Goal: Subscribe to service/newsletter

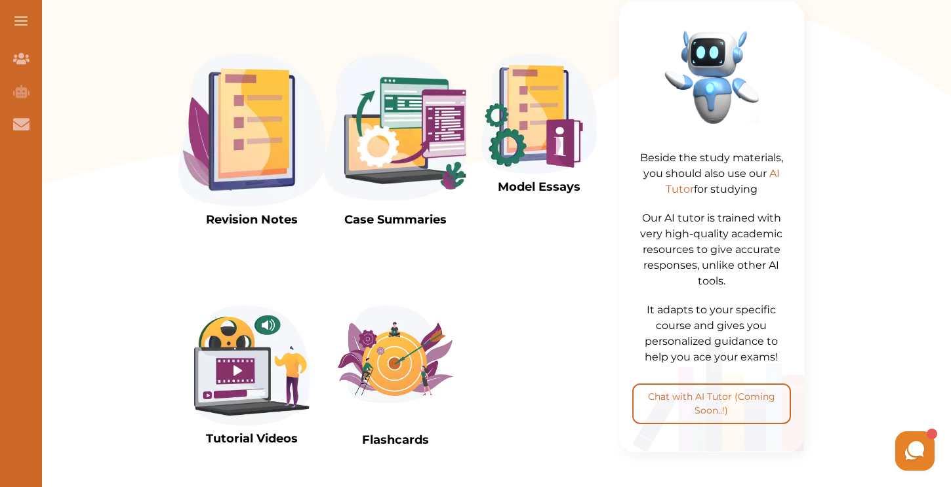
scroll to position [471, 0]
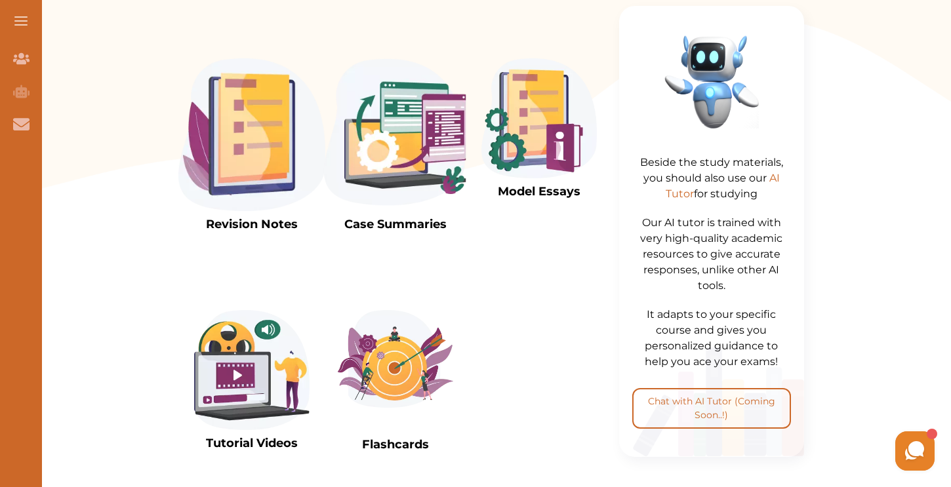
click at [252, 163] on img at bounding box center [251, 134] width 147 height 153
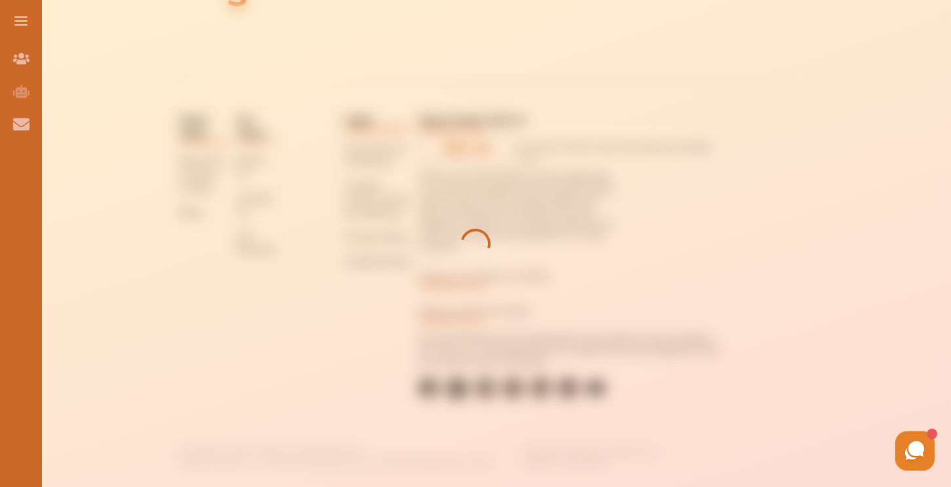
scroll to position [471, 0]
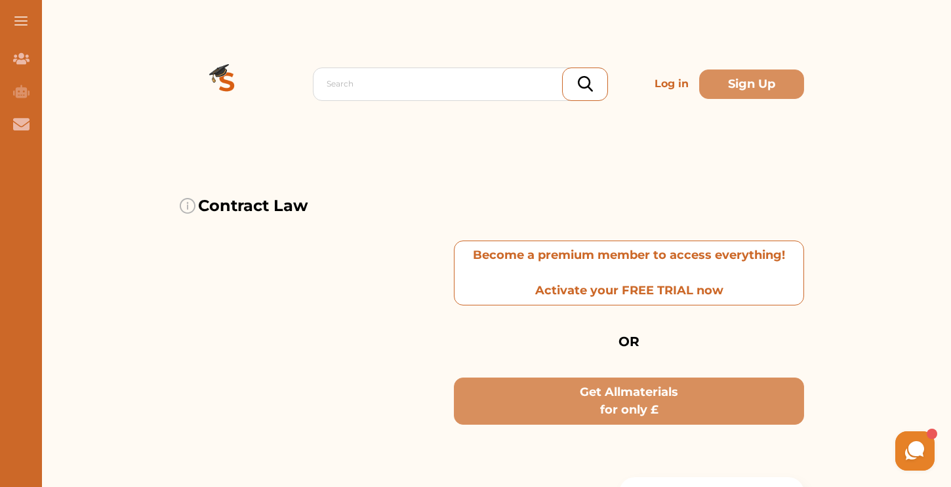
click at [638, 267] on p "Become a premium member to access everything! Activate your FREE TRIAL now" at bounding box center [629, 272] width 338 height 53
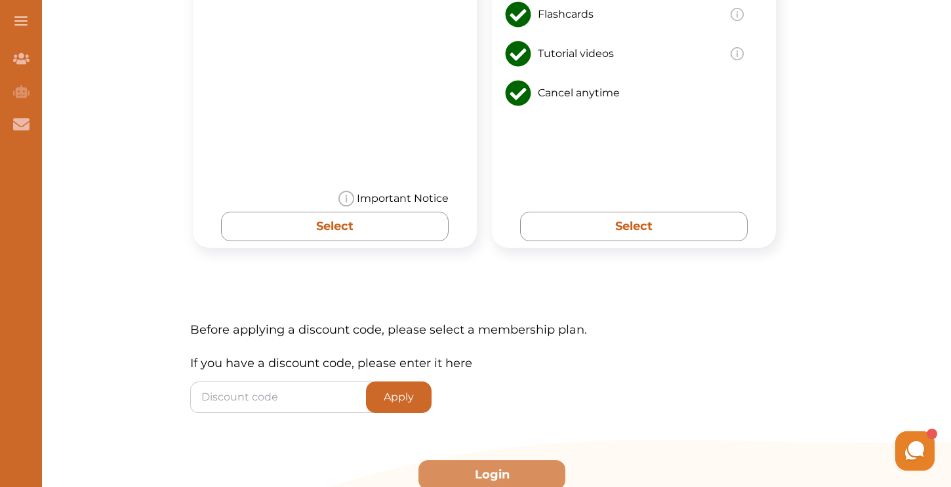
scroll to position [1137, 0]
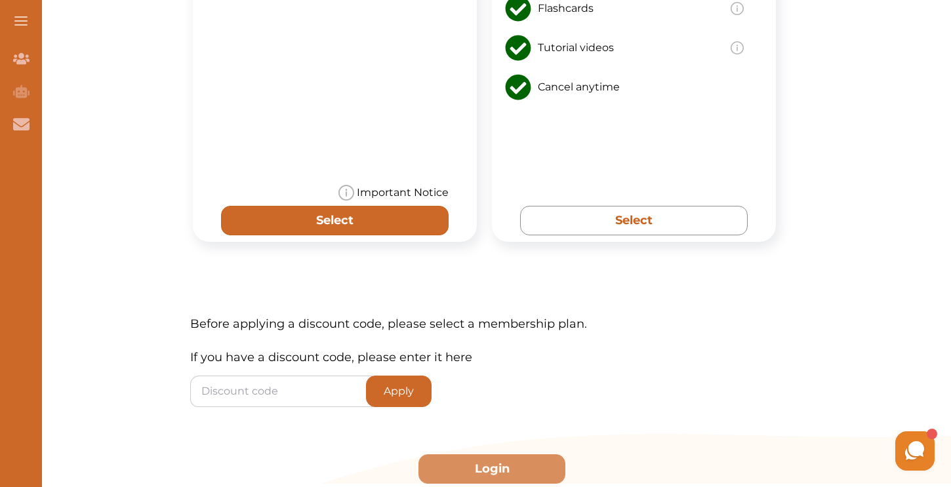
click at [372, 207] on button "Select" at bounding box center [334, 221] width 227 height 30
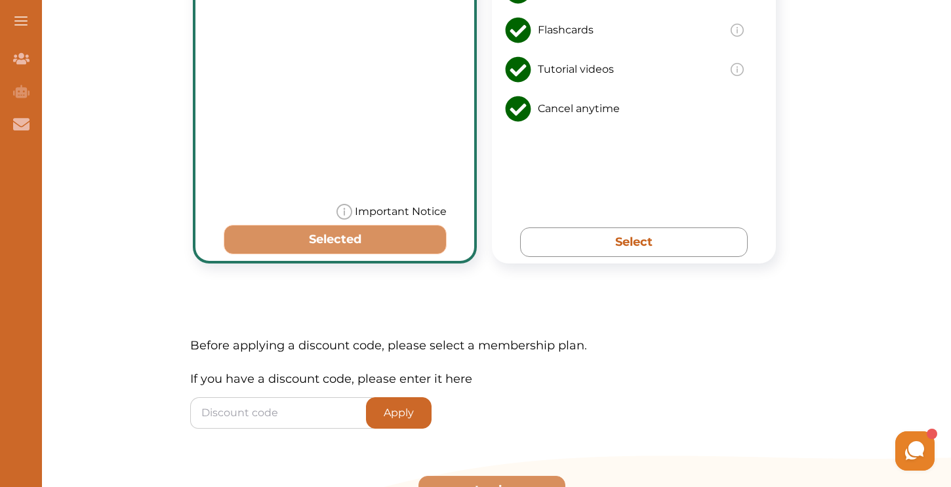
scroll to position [1121, 0]
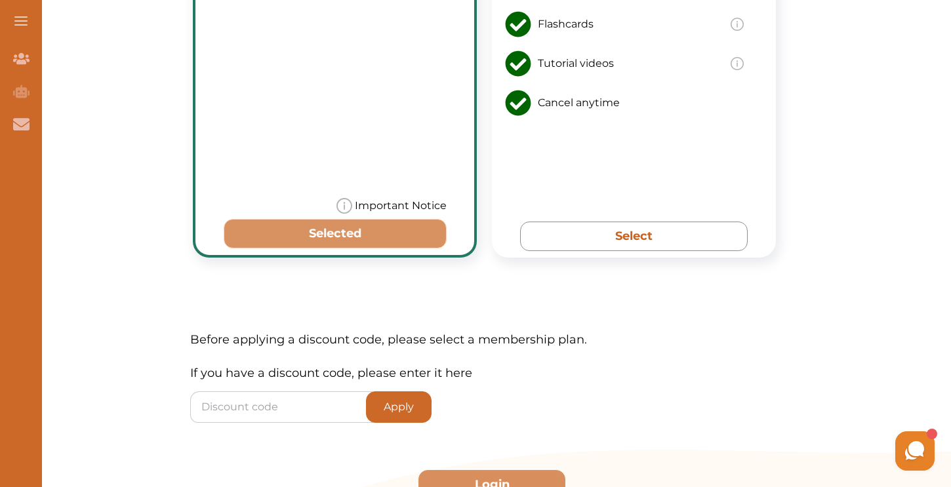
click at [364, 241] on button "Selected" at bounding box center [335, 234] width 223 height 30
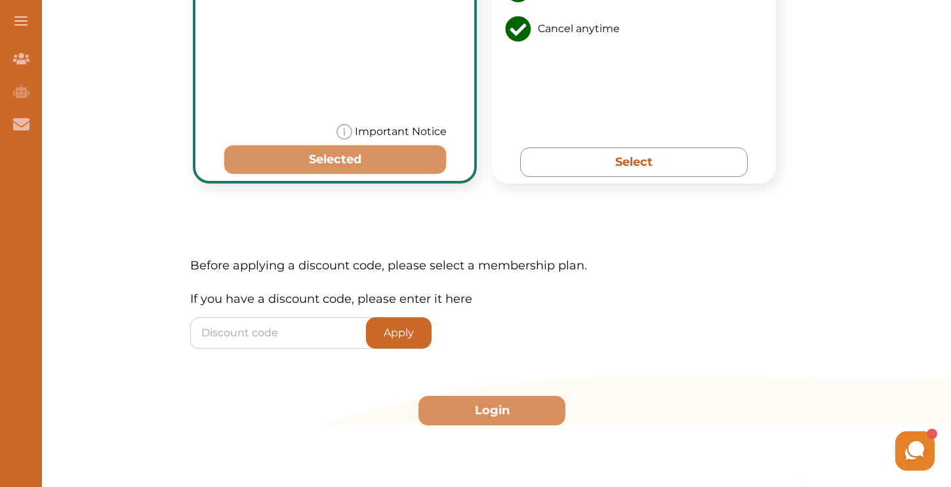
scroll to position [1196, 0]
click at [374, 154] on button "Selected" at bounding box center [335, 159] width 223 height 30
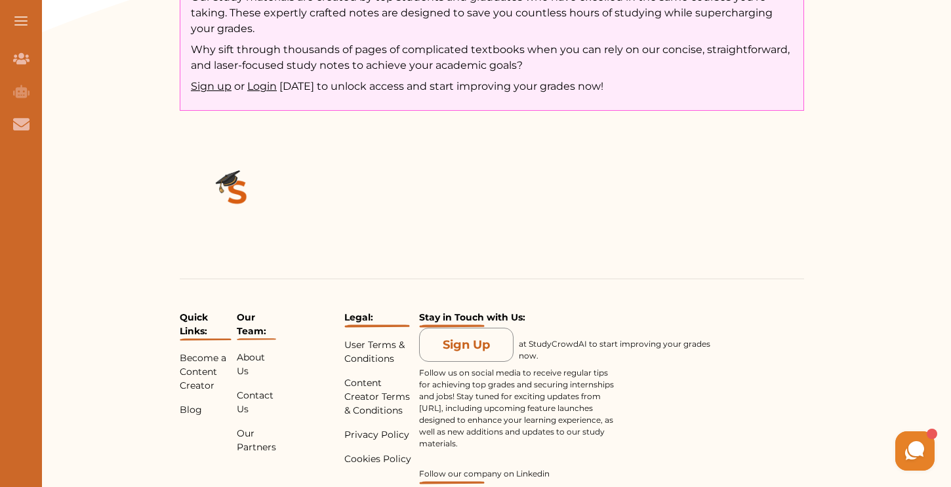
scroll to position [2593, 0]
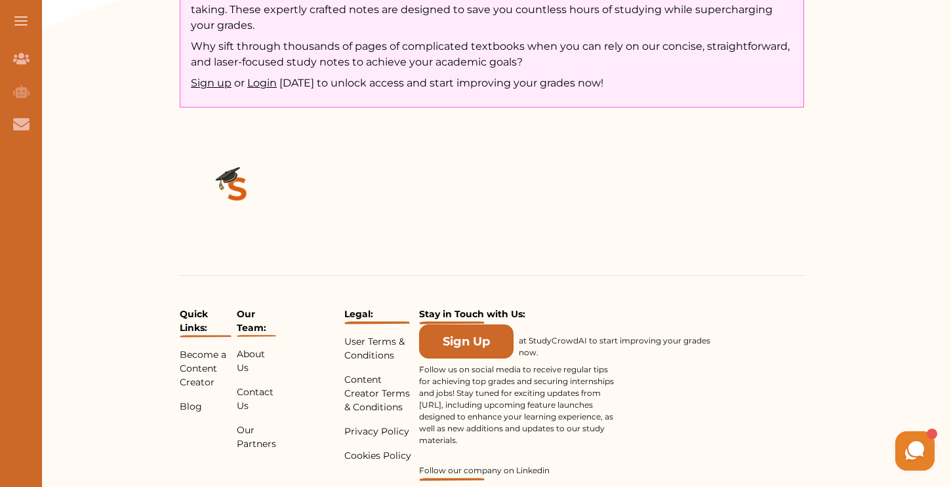
click at [438, 334] on button "Sign Up" at bounding box center [466, 342] width 94 height 34
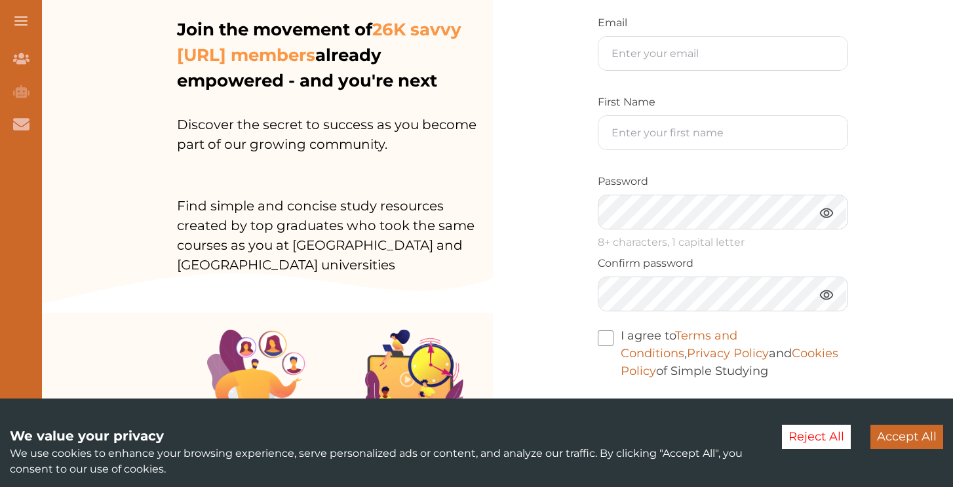
scroll to position [252, 0]
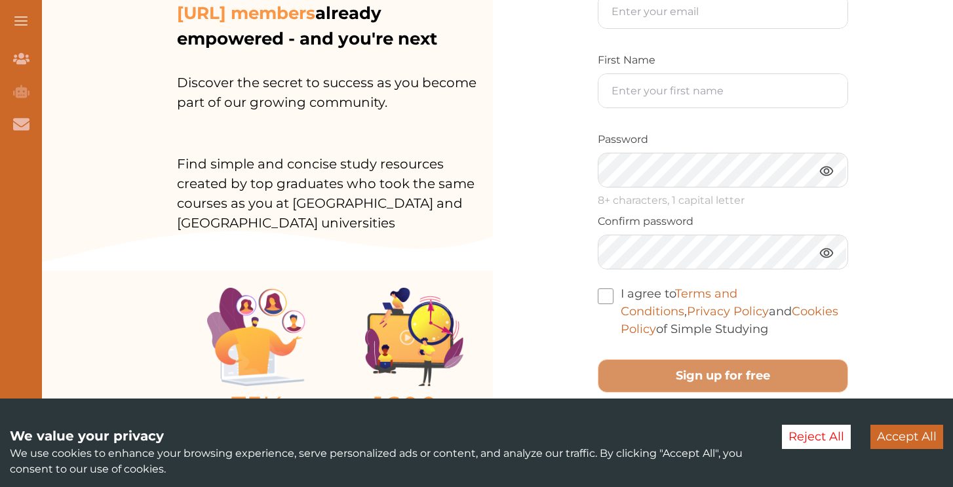
click at [917, 440] on button "Accept All" at bounding box center [907, 437] width 73 height 24
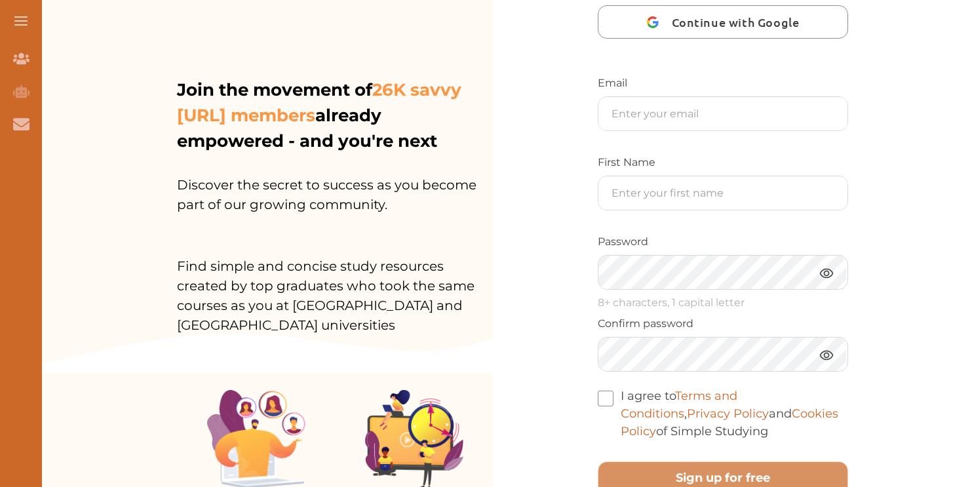
scroll to position [0, 0]
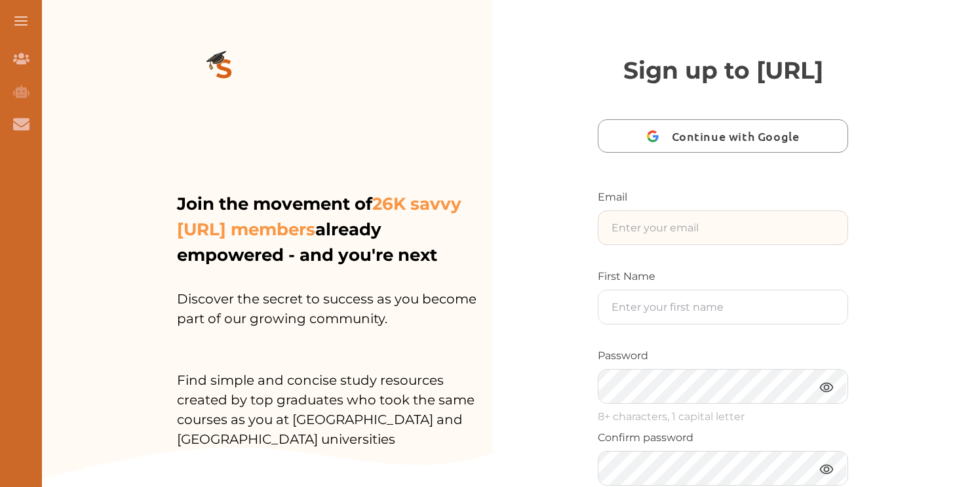
click at [741, 245] on input "text" at bounding box center [723, 227] width 249 height 33
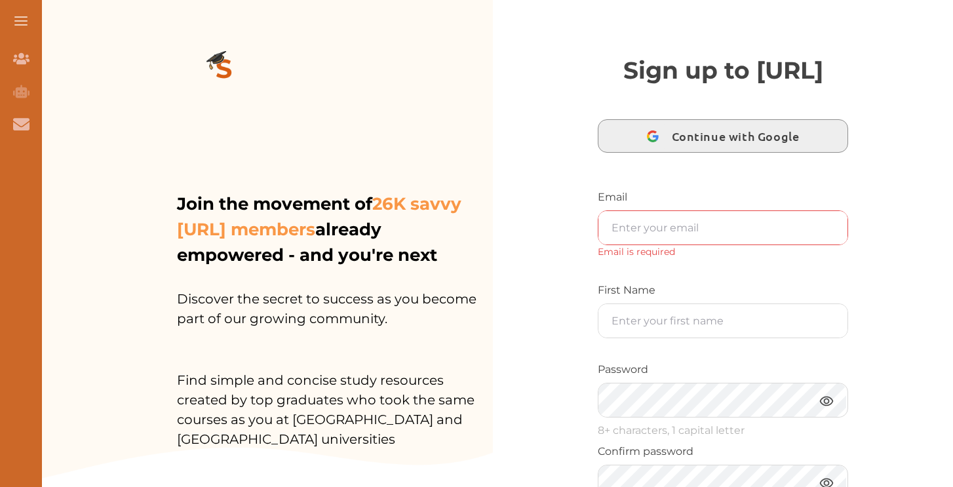
click at [759, 151] on span "Continue with Google" at bounding box center [739, 136] width 134 height 31
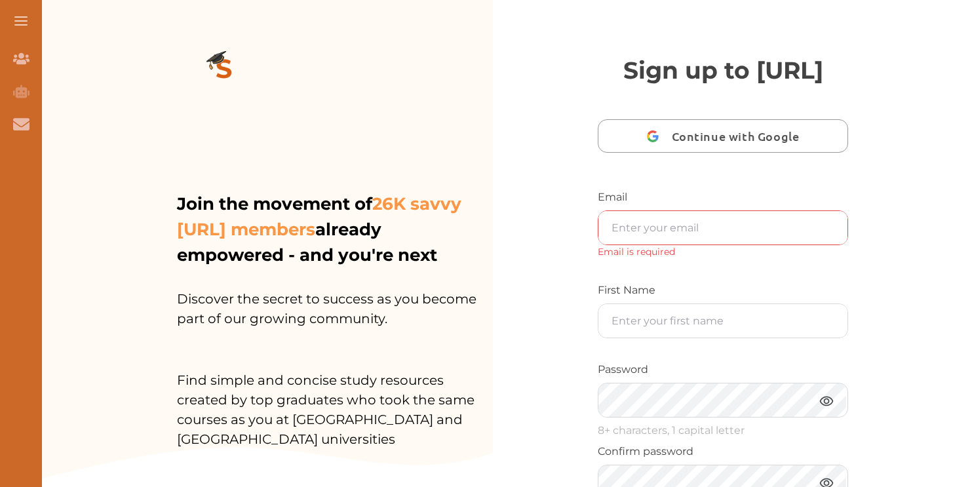
click at [667, 153] on button "Continue with Google" at bounding box center [723, 135] width 250 height 33
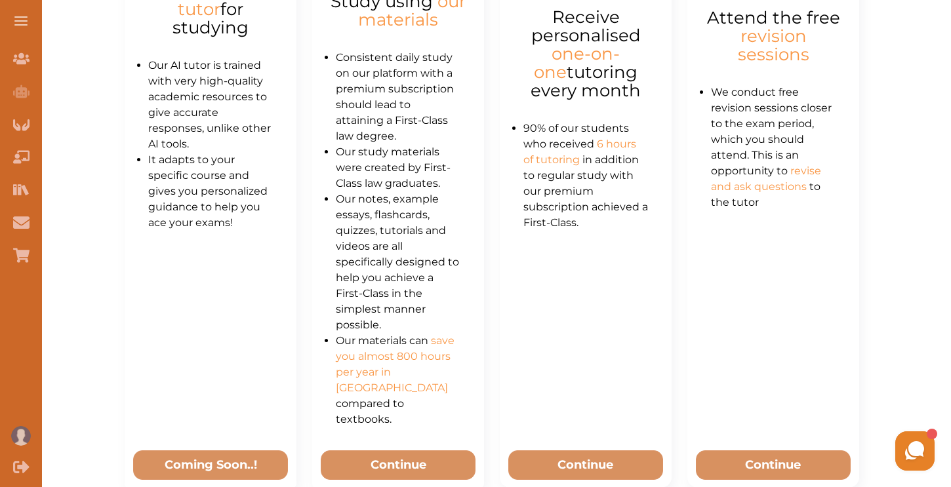
scroll to position [829, 0]
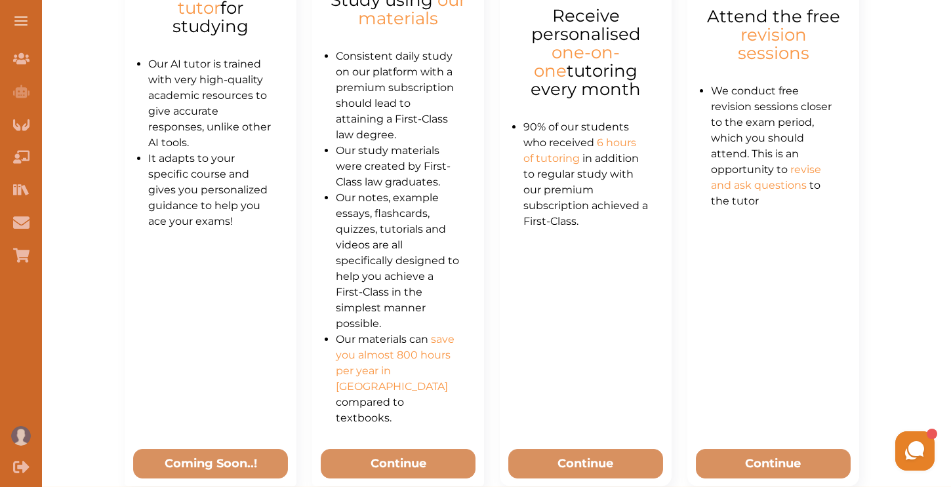
click at [636, 441] on iframe at bounding box center [787, 451] width 302 height 46
click at [628, 449] on button "Continue" at bounding box center [585, 464] width 155 height 30
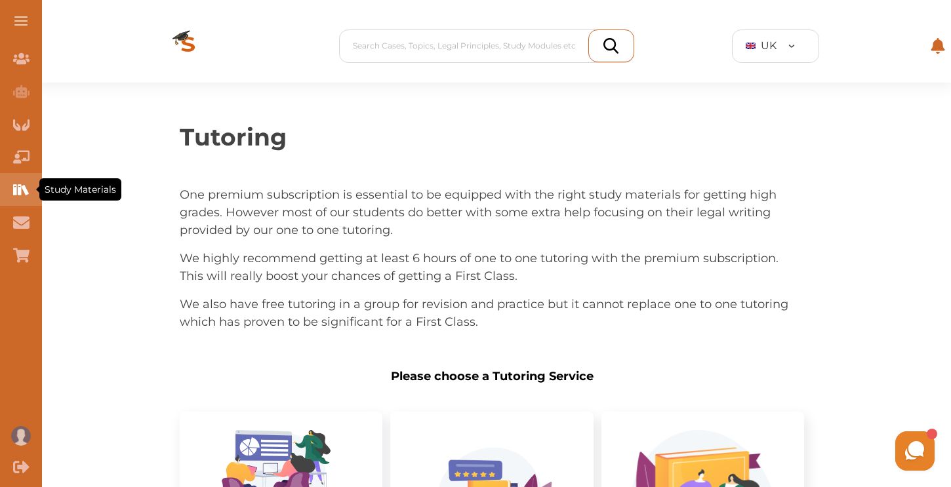
click at [18, 196] on icon "Study Materials" at bounding box center [21, 190] width 16 height 16
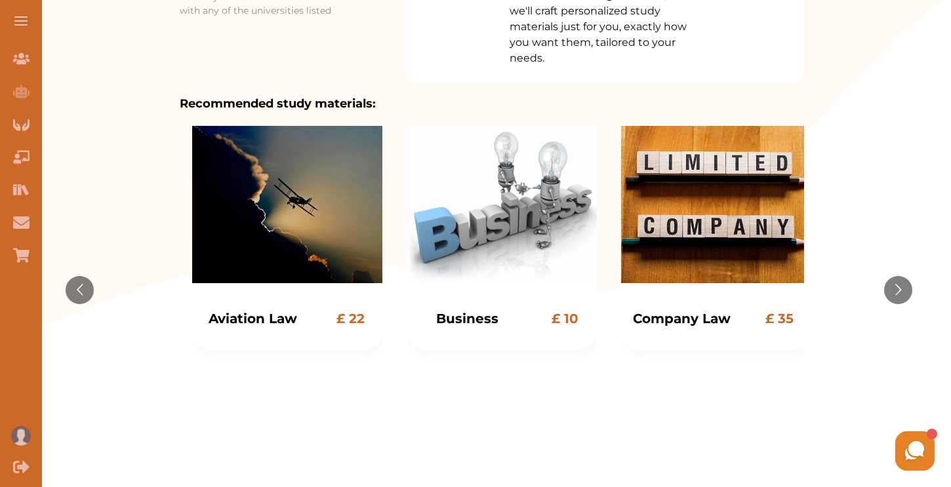
scroll to position [270, 0]
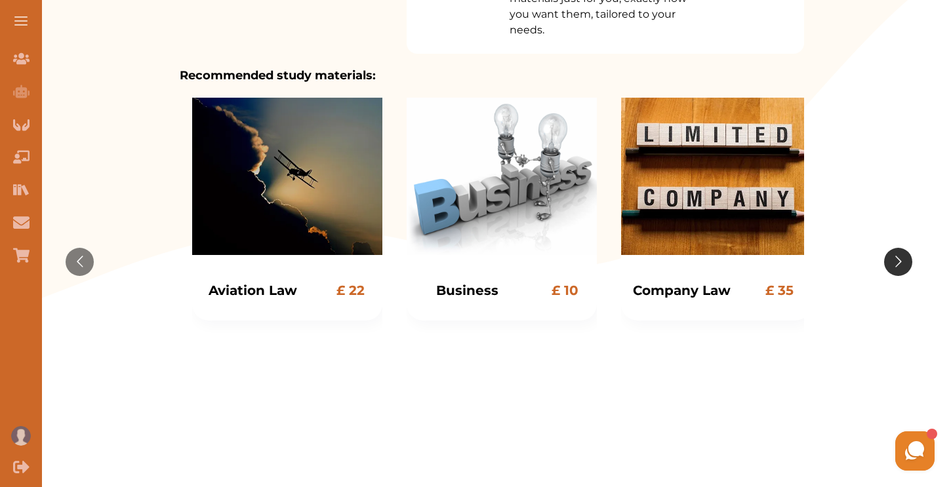
click at [902, 256] on button "Go to next slide" at bounding box center [898, 262] width 28 height 28
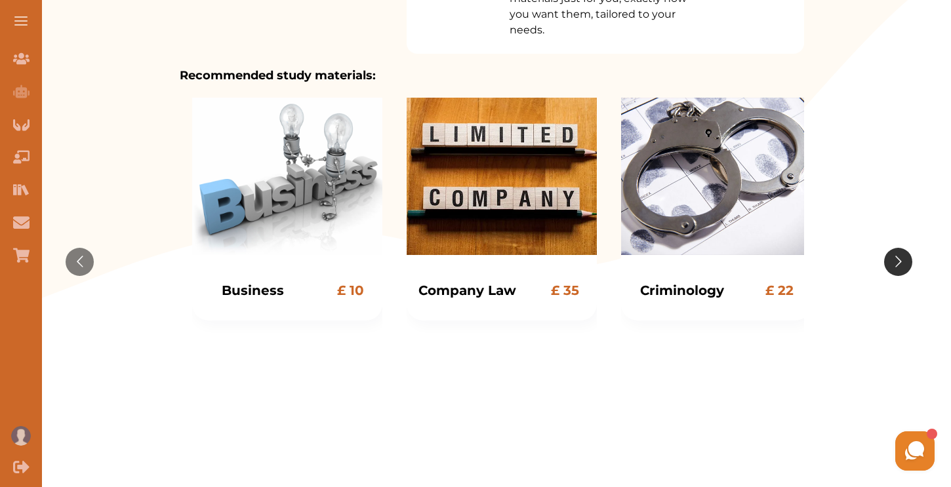
click at [902, 256] on button "Go to next slide" at bounding box center [898, 262] width 28 height 28
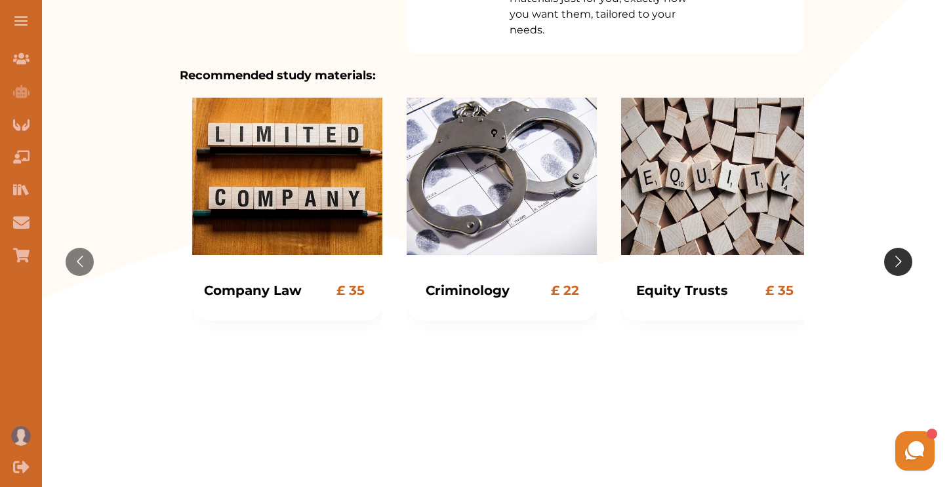
click at [902, 256] on button "Go to next slide" at bounding box center [898, 262] width 28 height 28
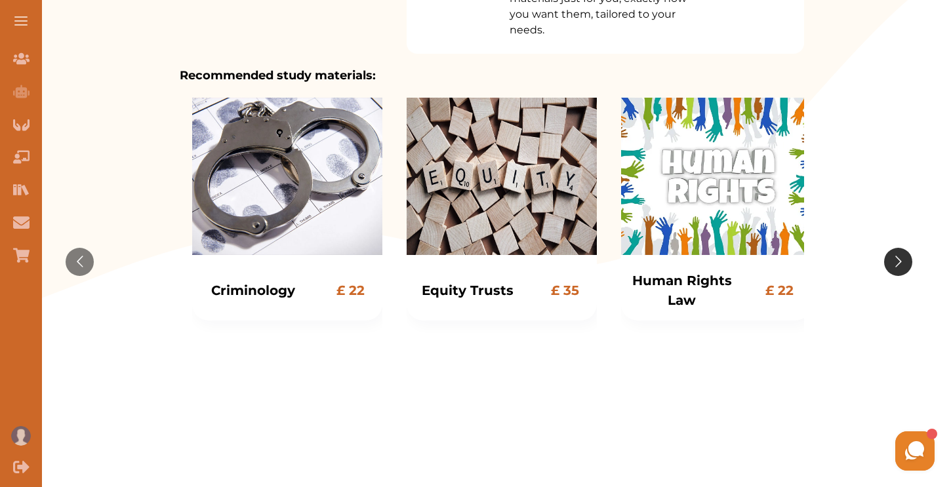
click at [902, 256] on button "Go to next slide" at bounding box center [898, 262] width 28 height 28
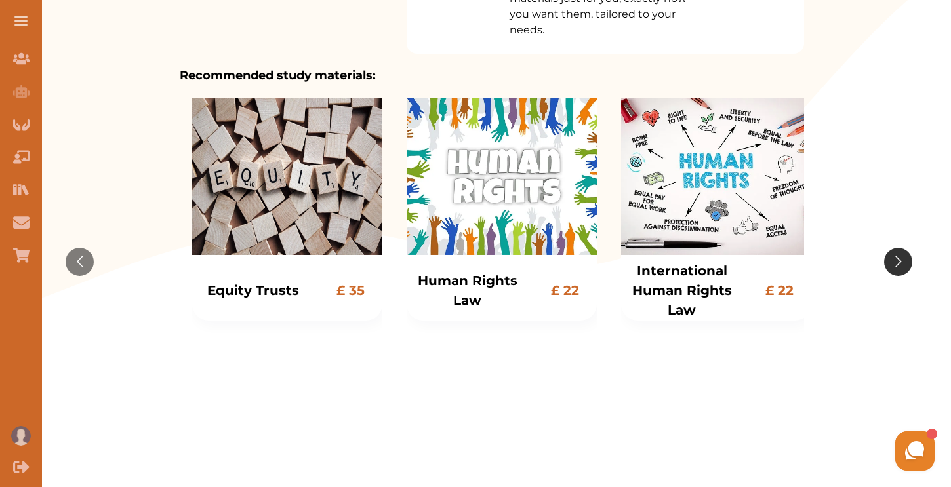
click at [902, 256] on button "Go to next slide" at bounding box center [898, 262] width 28 height 28
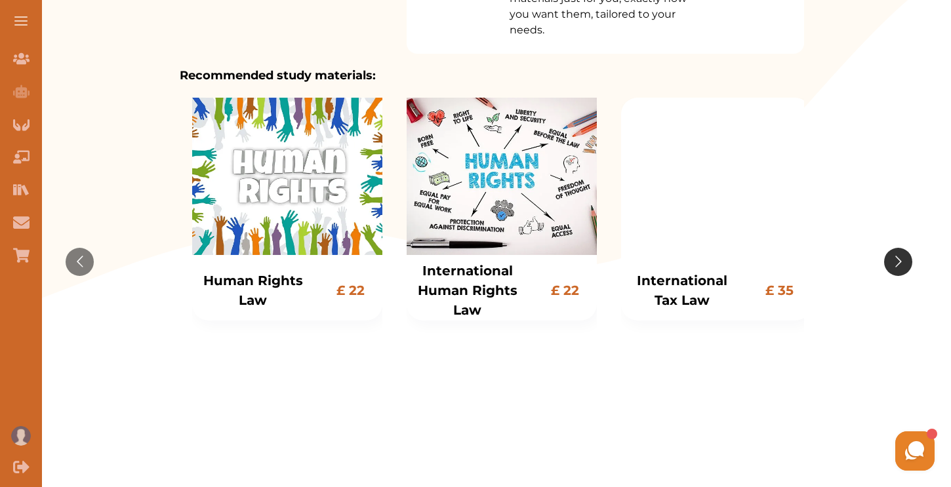
click at [902, 256] on button "Go to next slide" at bounding box center [898, 262] width 28 height 28
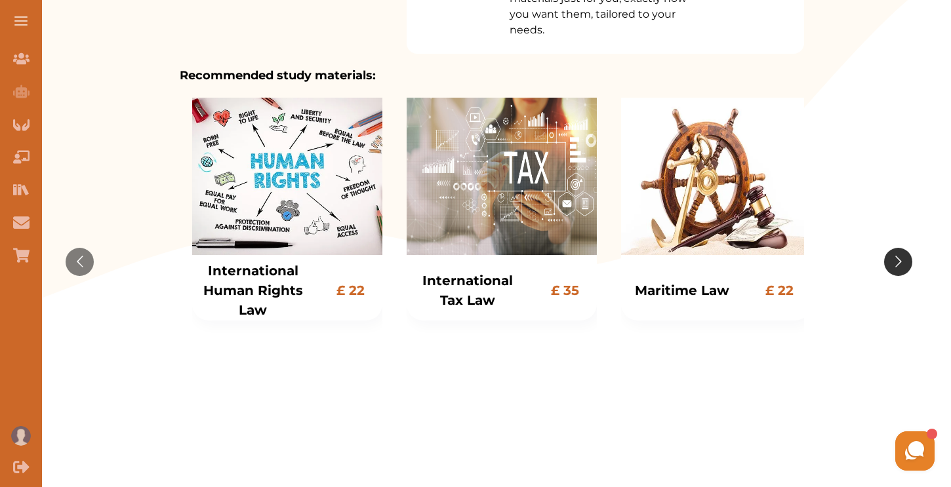
click at [902, 256] on button "Go to next slide" at bounding box center [898, 262] width 28 height 28
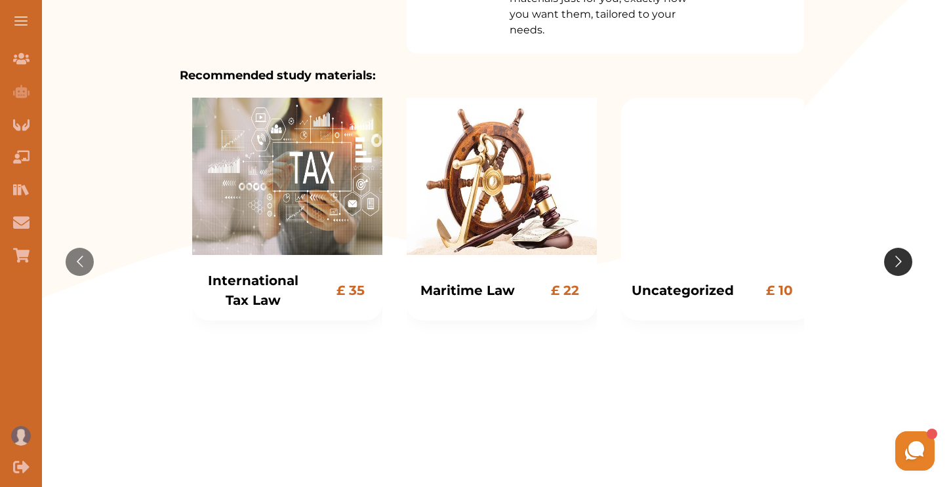
click at [902, 256] on button "Go to next slide" at bounding box center [898, 262] width 28 height 28
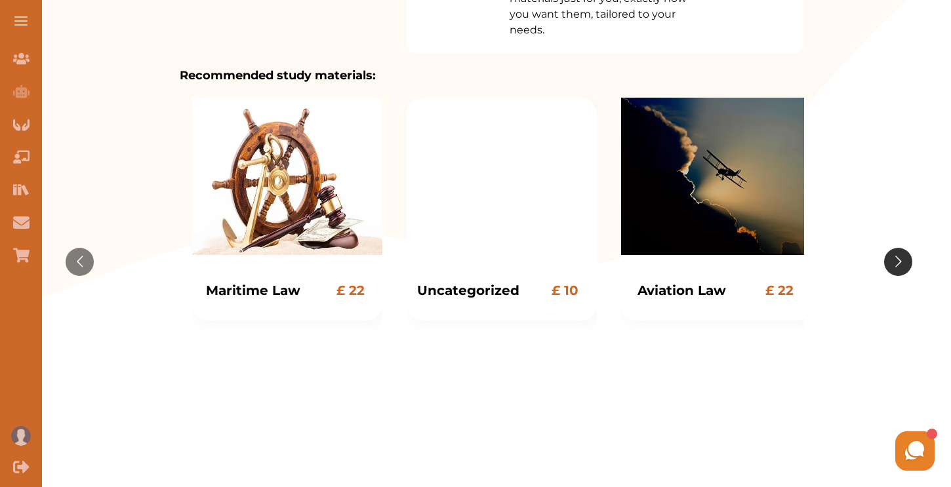
click at [902, 256] on button "Go to next slide" at bounding box center [898, 262] width 28 height 28
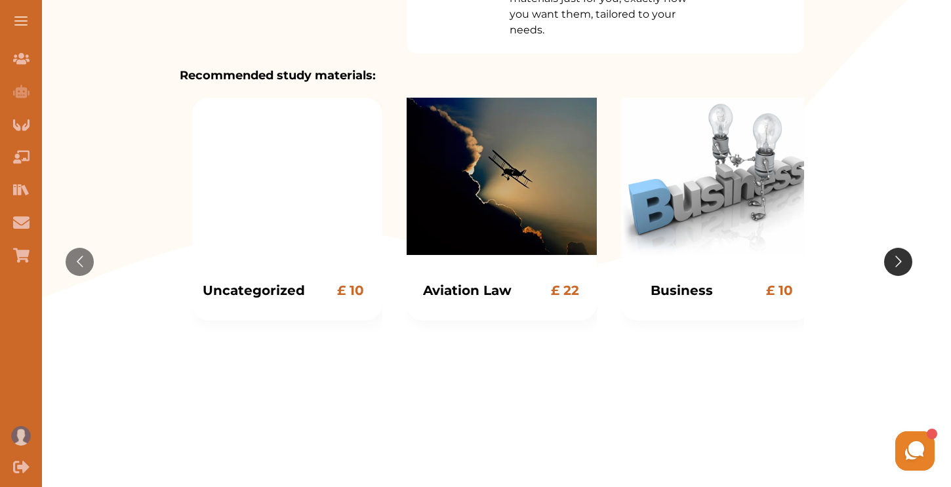
click at [902, 256] on button "Go to next slide" at bounding box center [898, 262] width 28 height 28
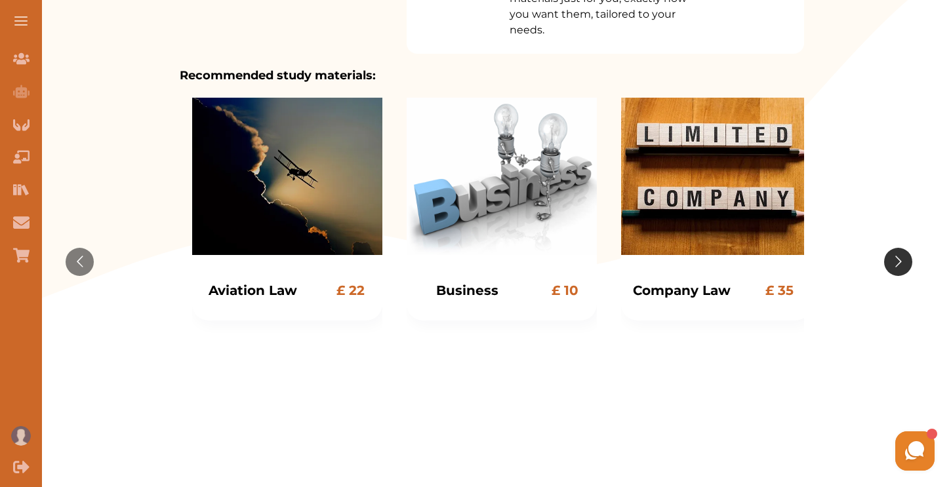
click at [902, 256] on button "Go to next slide" at bounding box center [898, 262] width 28 height 28
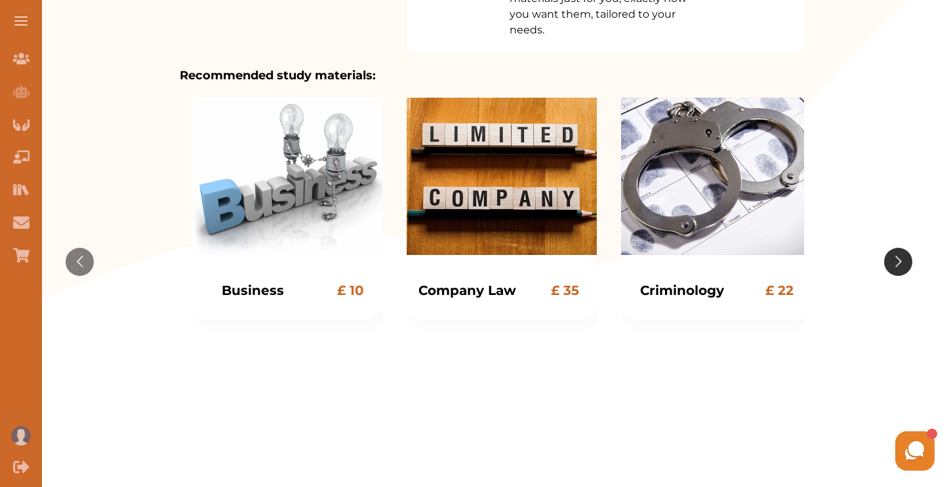
click at [902, 256] on button "Go to next slide" at bounding box center [898, 262] width 28 height 28
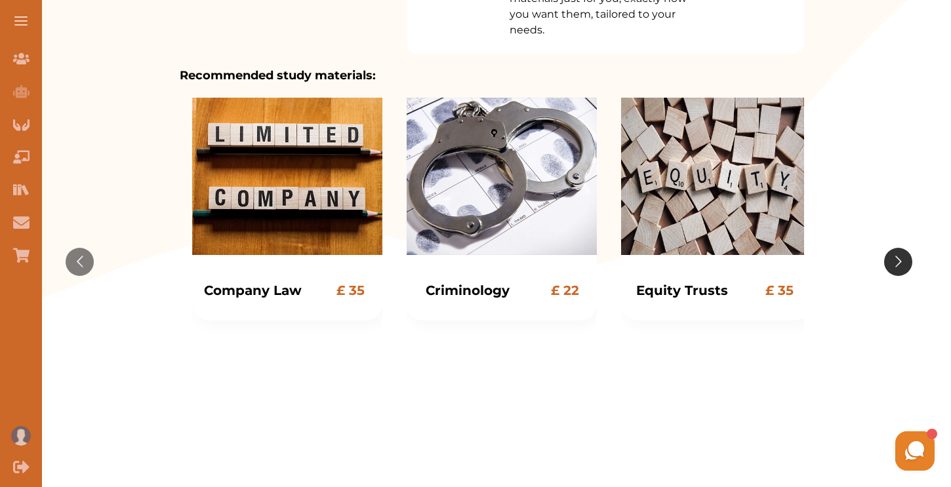
click at [902, 256] on button "Go to next slide" at bounding box center [898, 262] width 28 height 28
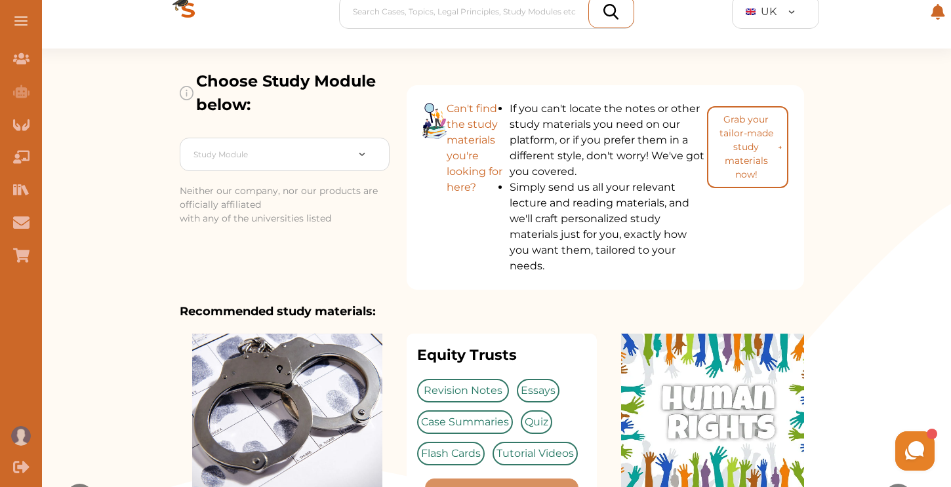
scroll to position [7, 0]
